Goal: Answer question/provide support

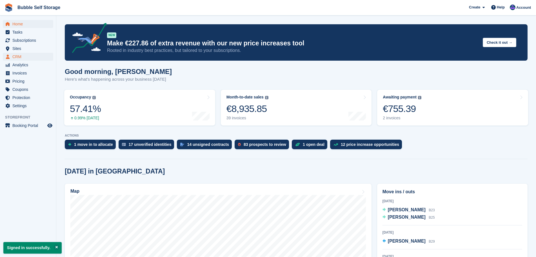
drag, startPoint x: 1, startPoint y: 52, endPoint x: 11, endPoint y: 57, distance: 11.0
click at [1, 52] on ul "Sites Sites" at bounding box center [28, 49] width 56 height 8
click at [13, 57] on span "CRM" at bounding box center [29, 57] width 34 height 8
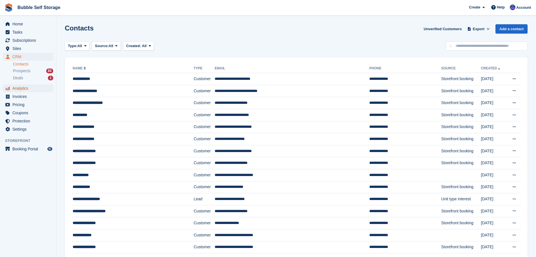
click at [22, 88] on span "Analytics" at bounding box center [29, 88] width 34 height 8
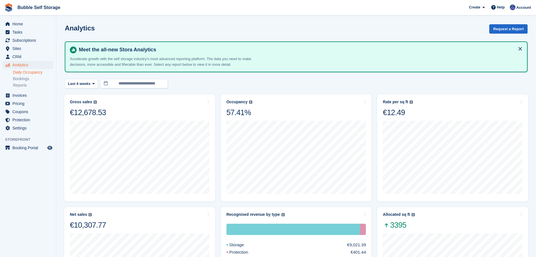
click at [36, 72] on link "Daily Occupancy" at bounding box center [33, 72] width 40 height 5
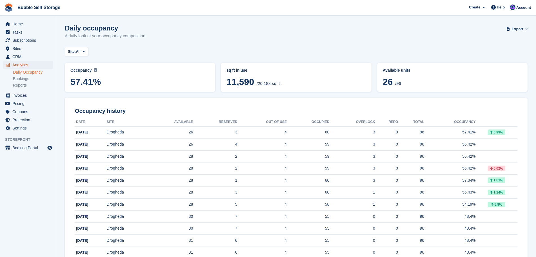
click at [19, 64] on span "Analytics" at bounding box center [29, 65] width 34 height 8
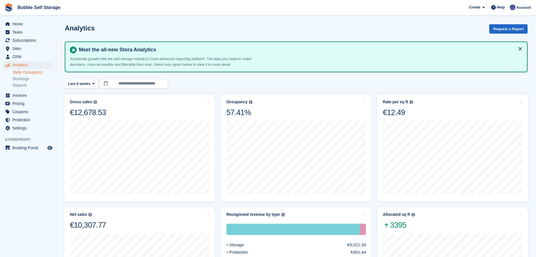
click at [31, 71] on link "Daily Occupancy" at bounding box center [33, 72] width 40 height 5
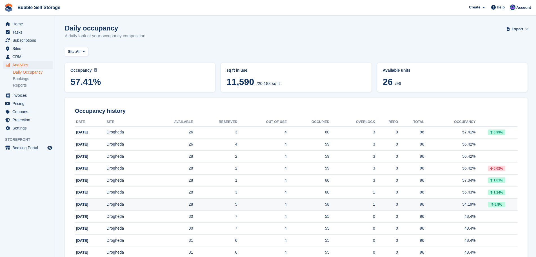
click at [468, 205] on td "54.19%" at bounding box center [450, 204] width 52 height 12
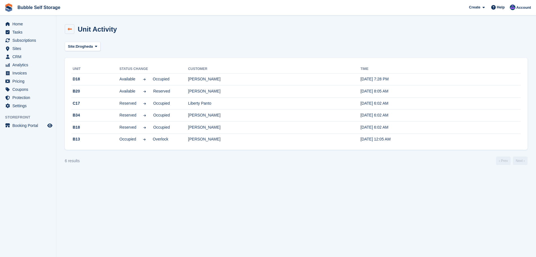
click at [69, 29] on icon at bounding box center [70, 29] width 4 height 4
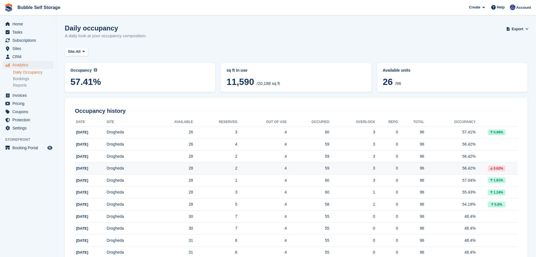
click at [468, 168] on td "56.42%" at bounding box center [450, 168] width 52 height 12
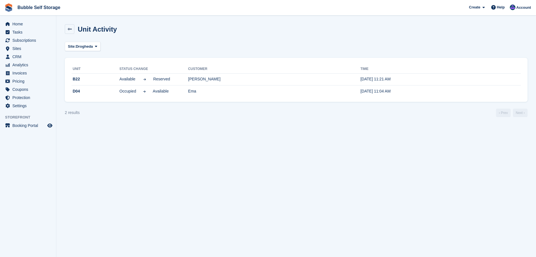
click at [75, 33] on div "Unit Activity" at bounding box center [91, 29] width 52 height 10
click at [71, 30] on icon at bounding box center [70, 29] width 4 height 4
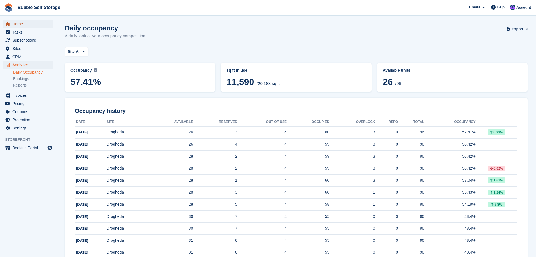
click at [19, 23] on span "Home" at bounding box center [29, 24] width 34 height 8
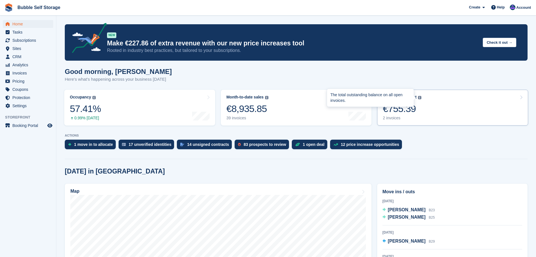
click at [415, 106] on div "€755.39" at bounding box center [402, 109] width 39 height 12
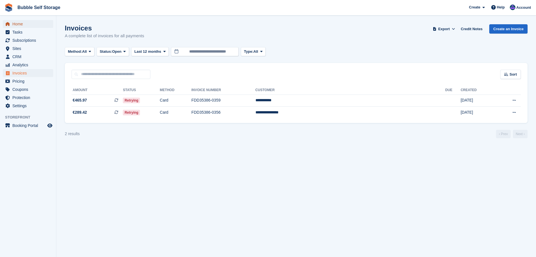
click at [20, 22] on span "Home" at bounding box center [29, 24] width 34 height 8
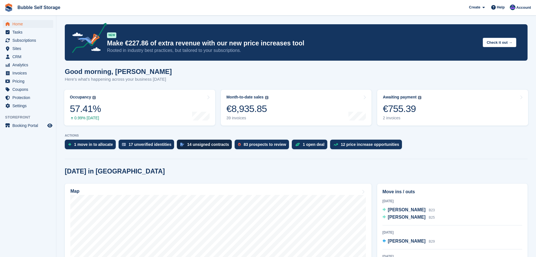
click at [213, 142] on div "14 unsigned contracts" at bounding box center [208, 144] width 42 height 5
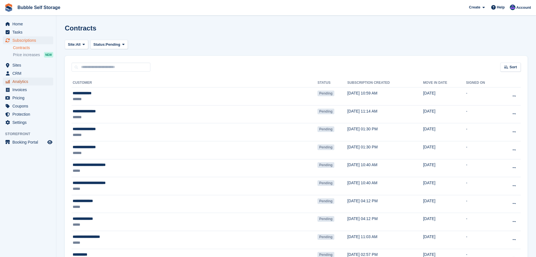
click at [18, 80] on span "Analytics" at bounding box center [29, 81] width 34 height 8
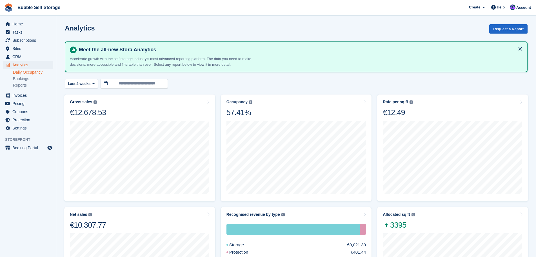
click at [26, 72] on link "Daily Occupancy" at bounding box center [33, 72] width 40 height 5
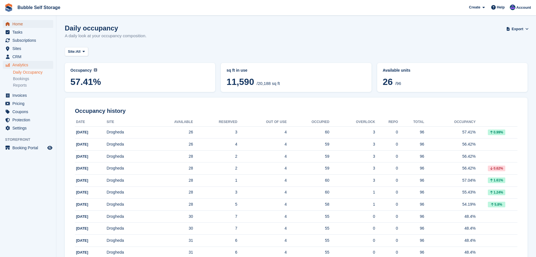
click at [19, 23] on span "Home" at bounding box center [29, 24] width 34 height 8
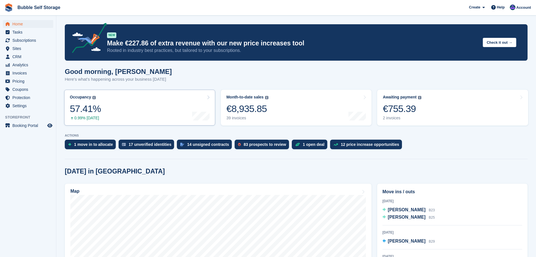
scroll to position [85, 0]
click at [21, 78] on span "Pricing" at bounding box center [29, 81] width 34 height 8
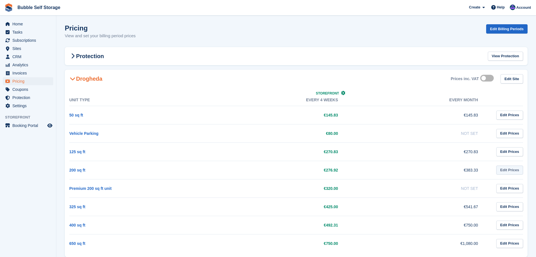
click at [501, 168] on link "Edit Prices" at bounding box center [509, 169] width 27 height 9
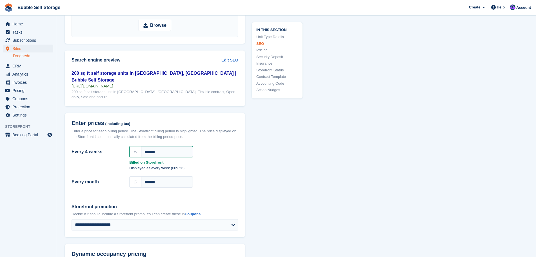
scroll to position [405, 0]
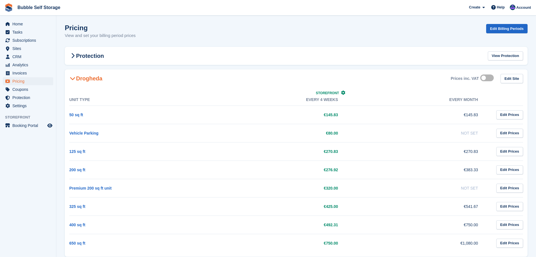
scroll to position [13, 0]
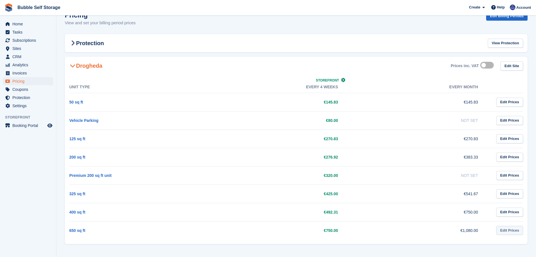
click at [506, 232] on link "Edit Prices" at bounding box center [509, 230] width 27 height 9
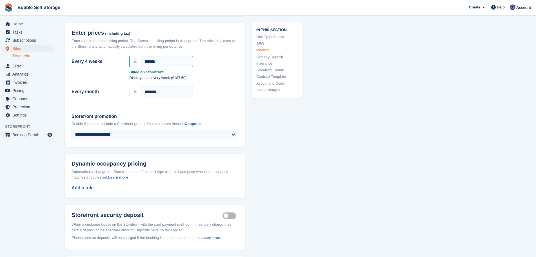
scroll to position [326, 0]
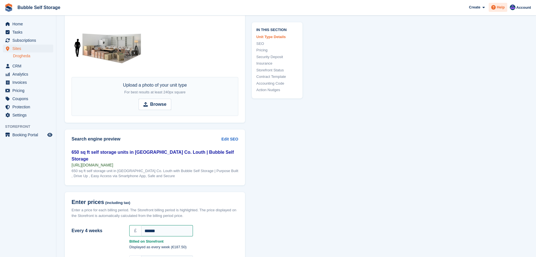
click at [500, 10] on span "Help" at bounding box center [501, 8] width 8 height 6
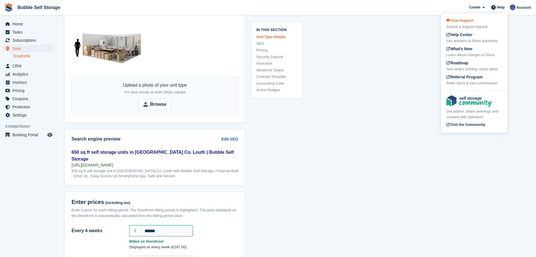
click at [464, 28] on div "Submit a support request" at bounding box center [475, 27] width 56 height 6
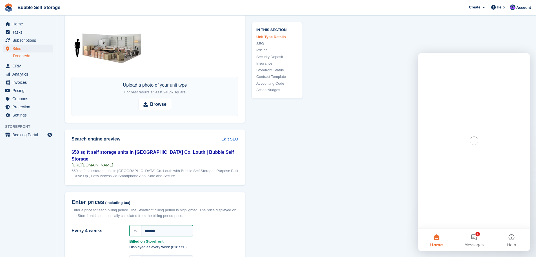
scroll to position [0, 0]
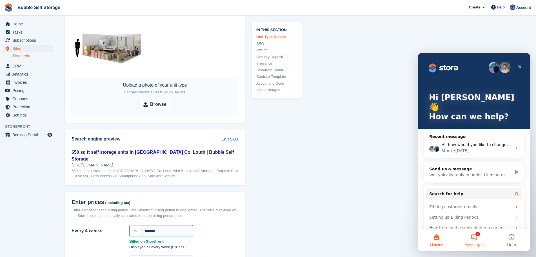
click at [475, 239] on button "1 Messages" at bounding box center [473, 239] width 37 height 23
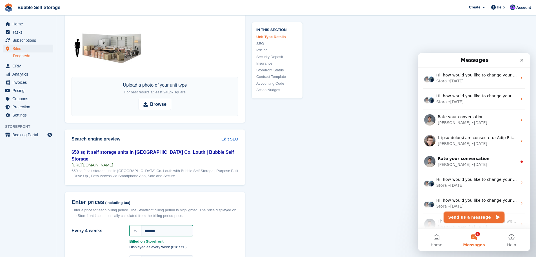
click at [451, 218] on button "Send us a message" at bounding box center [474, 216] width 61 height 11
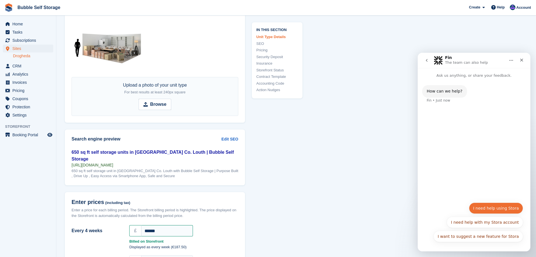
click at [489, 206] on button "I need help using Stora" at bounding box center [496, 207] width 54 height 11
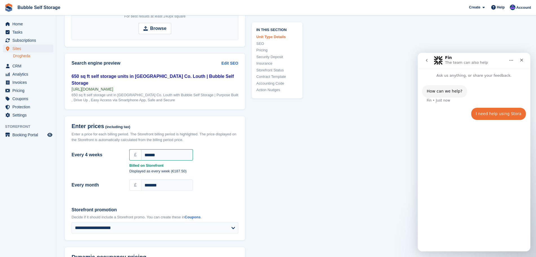
scroll to position [410, 0]
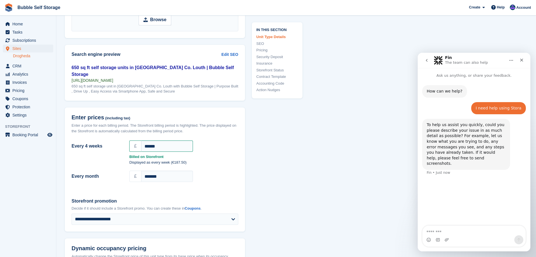
click at [448, 229] on textarea "Message…" at bounding box center [474, 230] width 103 height 10
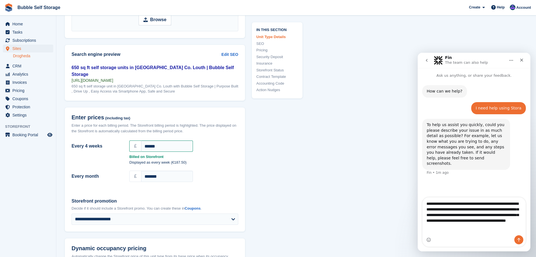
type textarea "**********"
click at [517, 238] on icon "Send a message…" at bounding box center [519, 239] width 5 height 5
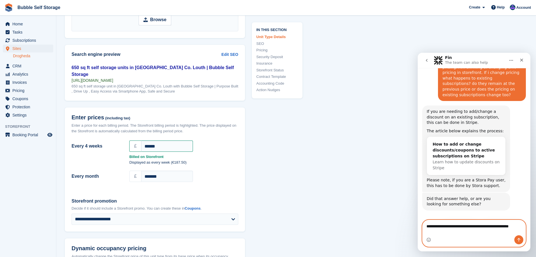
scroll to position [124, 0]
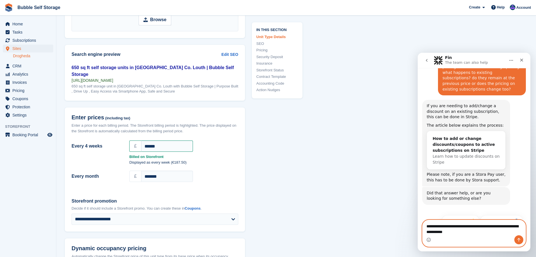
type textarea "**********"
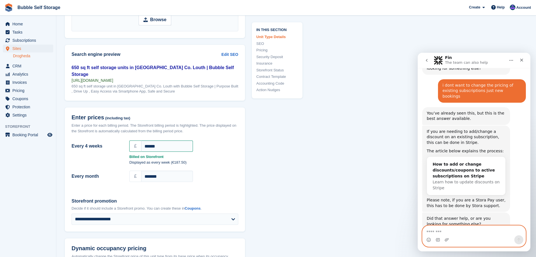
scroll to position [268, 0]
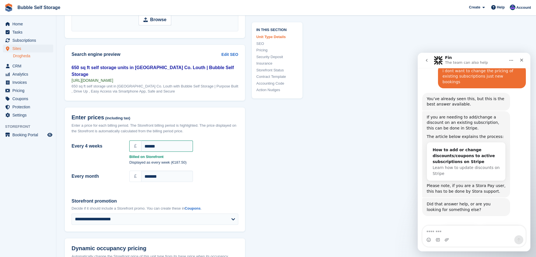
click at [490, 226] on button "Get more help 👤" at bounding box center [501, 231] width 43 height 11
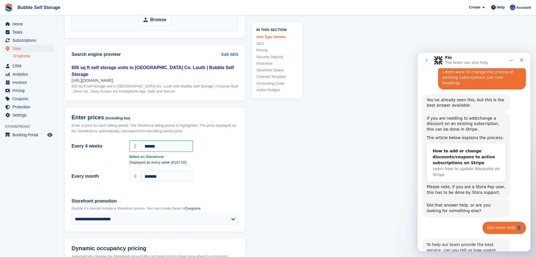
scroll to position [325, 0]
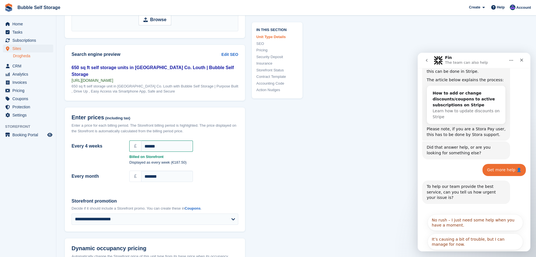
click at [444, 252] on button "It's urgent and stopping me from doing my work." at bounding box center [476, 260] width 96 height 16
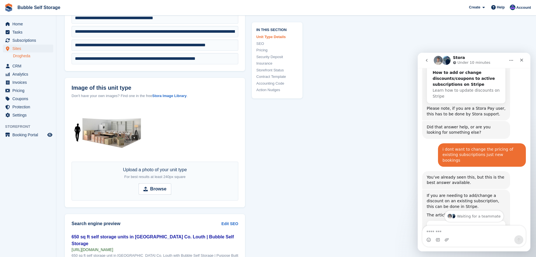
scroll to position [275, 0]
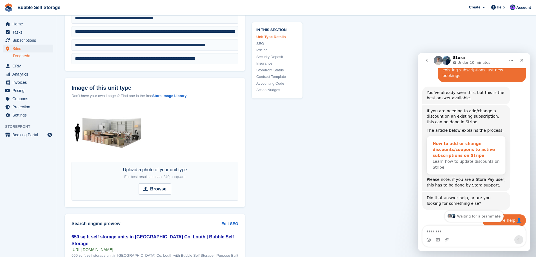
click at [438, 141] on div "How to add or change discounts/coupons to active subscriptions on Stripe" at bounding box center [466, 150] width 67 height 18
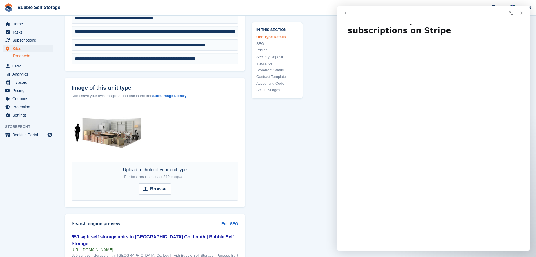
scroll to position [0, 0]
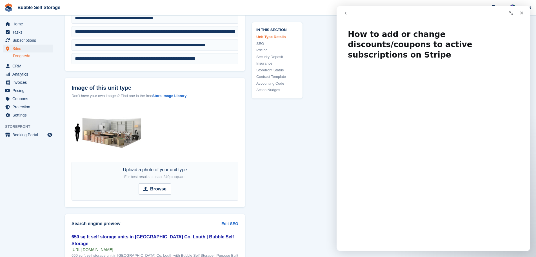
click at [346, 13] on icon "go back" at bounding box center [346, 13] width 2 height 3
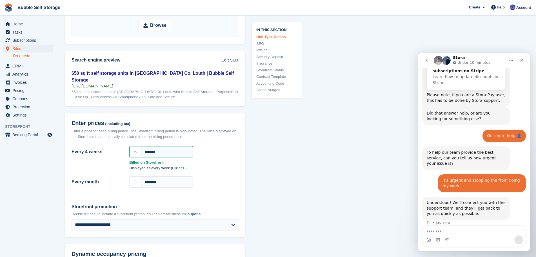
scroll to position [410, 0]
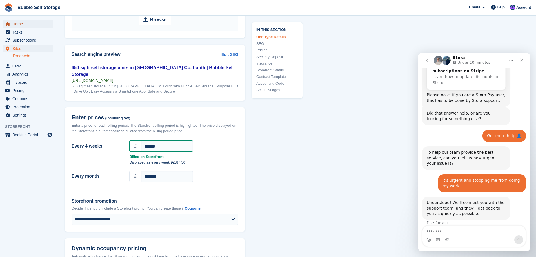
click at [12, 22] on link "Home" at bounding box center [28, 24] width 50 height 8
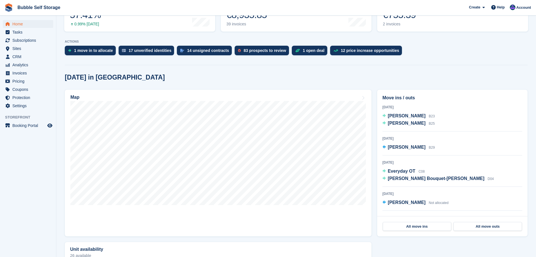
scroll to position [9, 0]
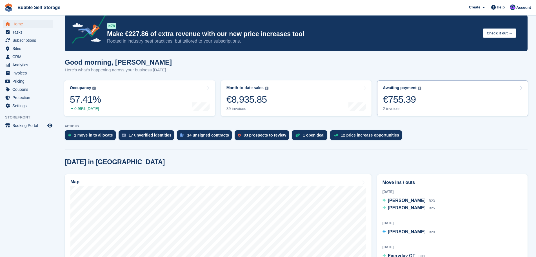
click at [389, 101] on div "€755.39" at bounding box center [402, 100] width 39 height 12
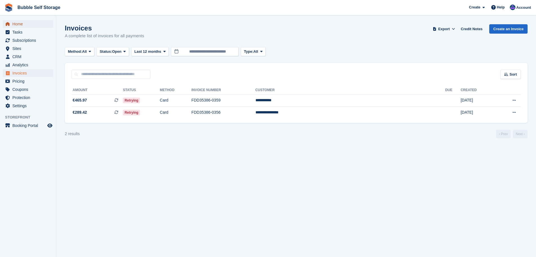
click at [23, 22] on span "Home" at bounding box center [29, 24] width 34 height 8
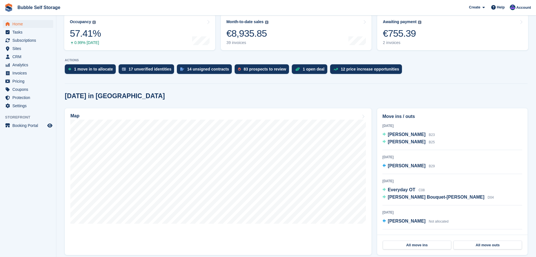
scroll to position [85, 0]
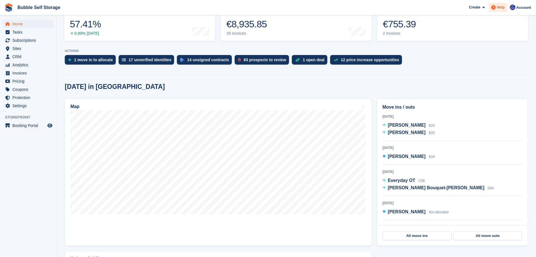
click at [497, 8] on span at bounding box center [493, 7] width 7 height 7
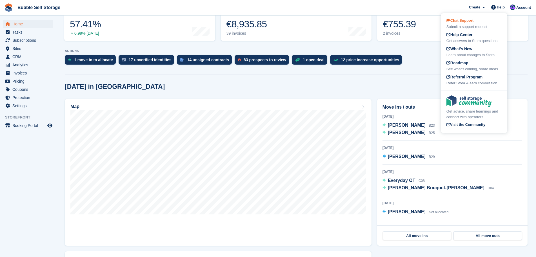
click at [461, 23] on div "Chat Support Submit a support request" at bounding box center [475, 24] width 56 height 12
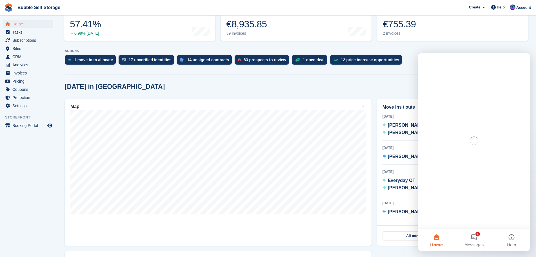
scroll to position [0, 0]
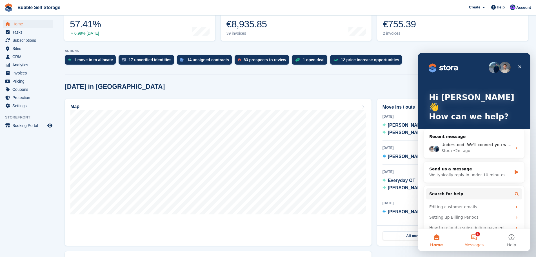
click at [476, 237] on button "1 Messages" at bounding box center [473, 239] width 37 height 23
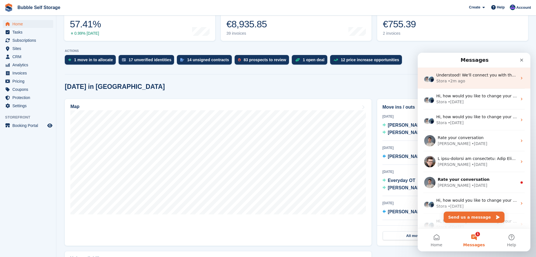
click at [468, 78] on div "Understood! We'll connect you with the support team, and they'll get back to yo…" at bounding box center [476, 75] width 81 height 6
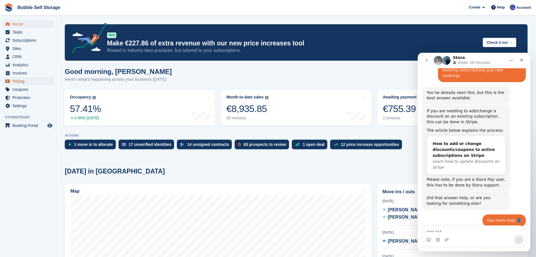
click at [19, 82] on span "Pricing" at bounding box center [29, 81] width 34 height 8
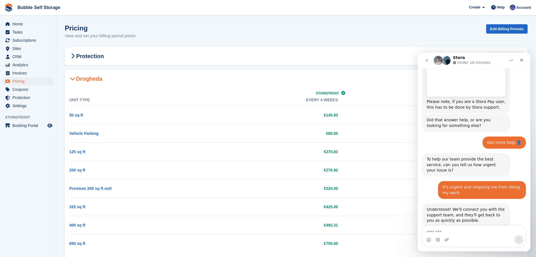
scroll to position [359, 0]
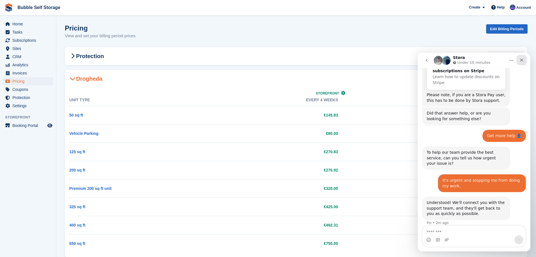
click at [524, 61] on icon "Close" at bounding box center [522, 60] width 5 height 5
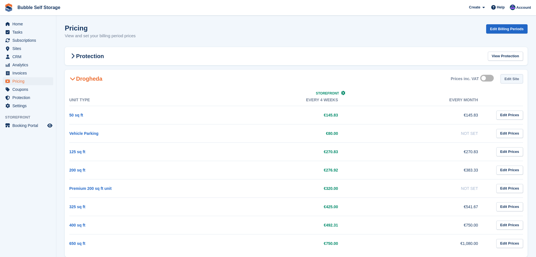
click at [513, 80] on link "Edit Site" at bounding box center [512, 78] width 23 height 9
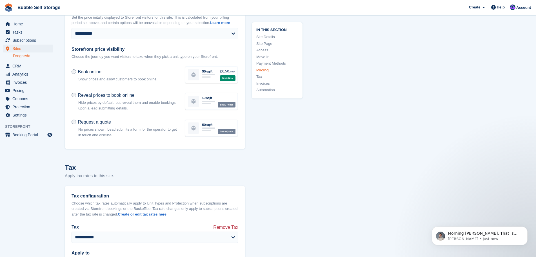
scroll to position [2161, 0]
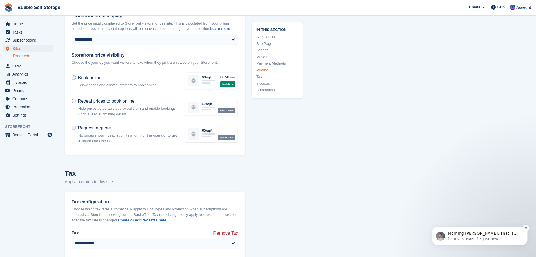
click at [483, 235] on p "Morning Stuart, That is definitely not a stupid question. Changing the pricing …" at bounding box center [484, 233] width 73 height 6
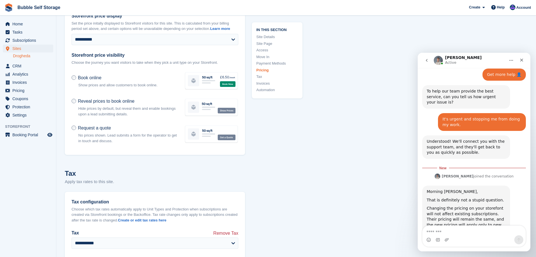
scroll to position [421, 0]
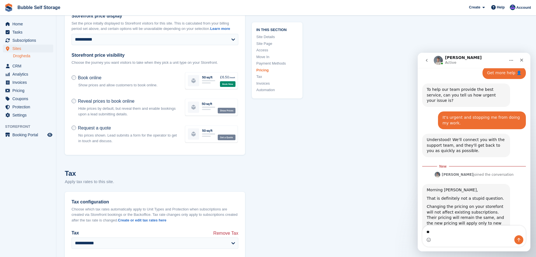
type textarea "*"
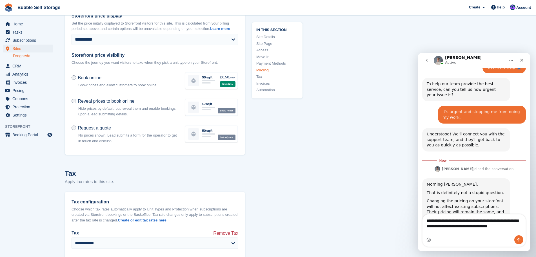
scroll to position [432, 0]
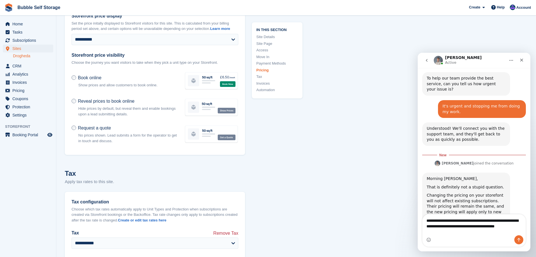
type textarea "**********"
click at [519, 240] on icon "Send a message…" at bounding box center [519, 239] width 5 height 5
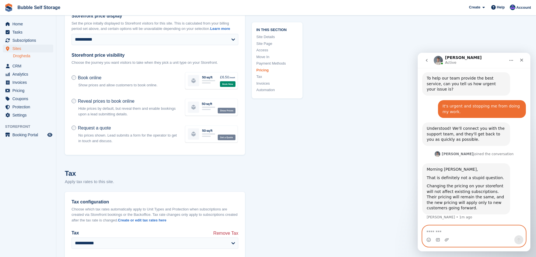
scroll to position [440, 0]
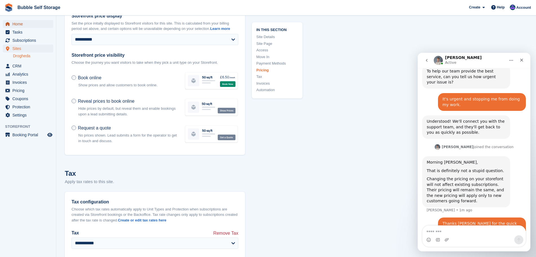
click at [25, 27] on span "Home" at bounding box center [29, 24] width 34 height 8
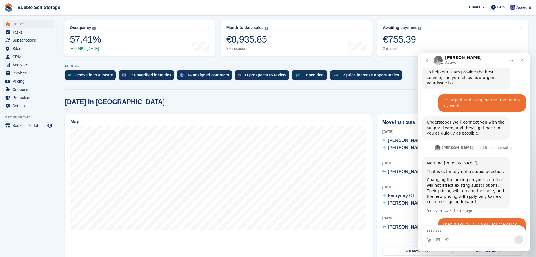
scroll to position [85, 0]
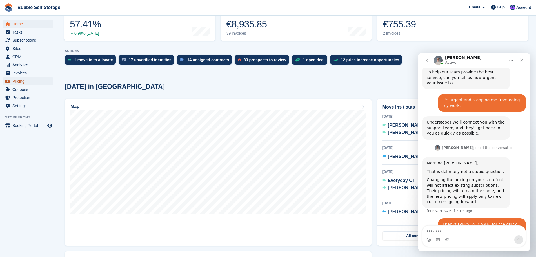
click at [20, 81] on span "Pricing" at bounding box center [29, 81] width 34 height 8
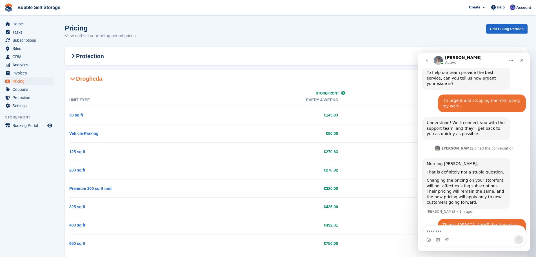
scroll to position [440, 0]
click at [289, 37] on div "Pricing View and set your billing period prices Edit Billing Periods" at bounding box center [296, 35] width 463 height 22
click at [521, 59] on icon "Close" at bounding box center [522, 60] width 5 height 5
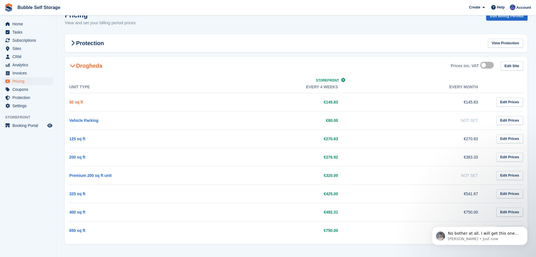
scroll to position [478, 0]
click at [80, 102] on link "50 sq ft" at bounding box center [76, 102] width 14 height 5
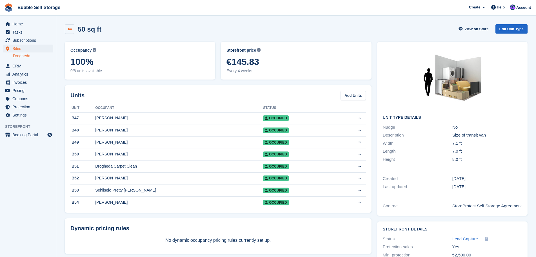
click at [73, 30] on link at bounding box center [70, 29] width 10 height 10
